Goal: Task Accomplishment & Management: Use online tool/utility

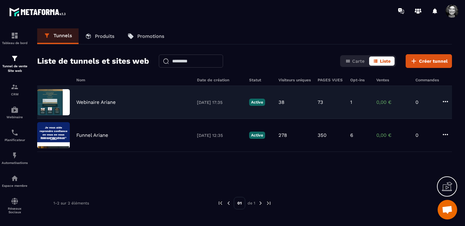
scroll to position [8037, 0]
click at [119, 104] on div "Webinaire Ariane" at bounding box center [133, 102] width 114 height 6
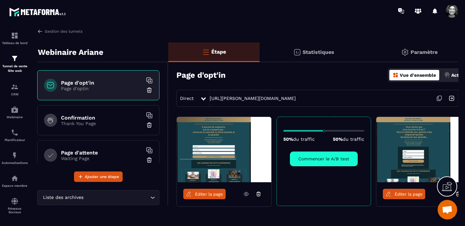
click at [440, 98] on icon at bounding box center [439, 98] width 12 height 12
click at [118, 121] on p "Thank You Page" at bounding box center [102, 123] width 82 height 5
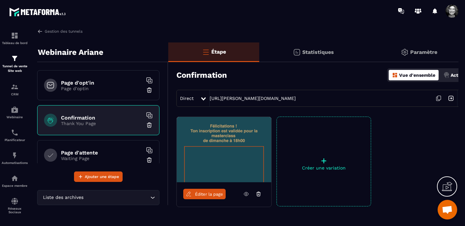
click at [209, 195] on span "Éditer la page" at bounding box center [209, 194] width 28 height 5
